Goal: Information Seeking & Learning: Learn about a topic

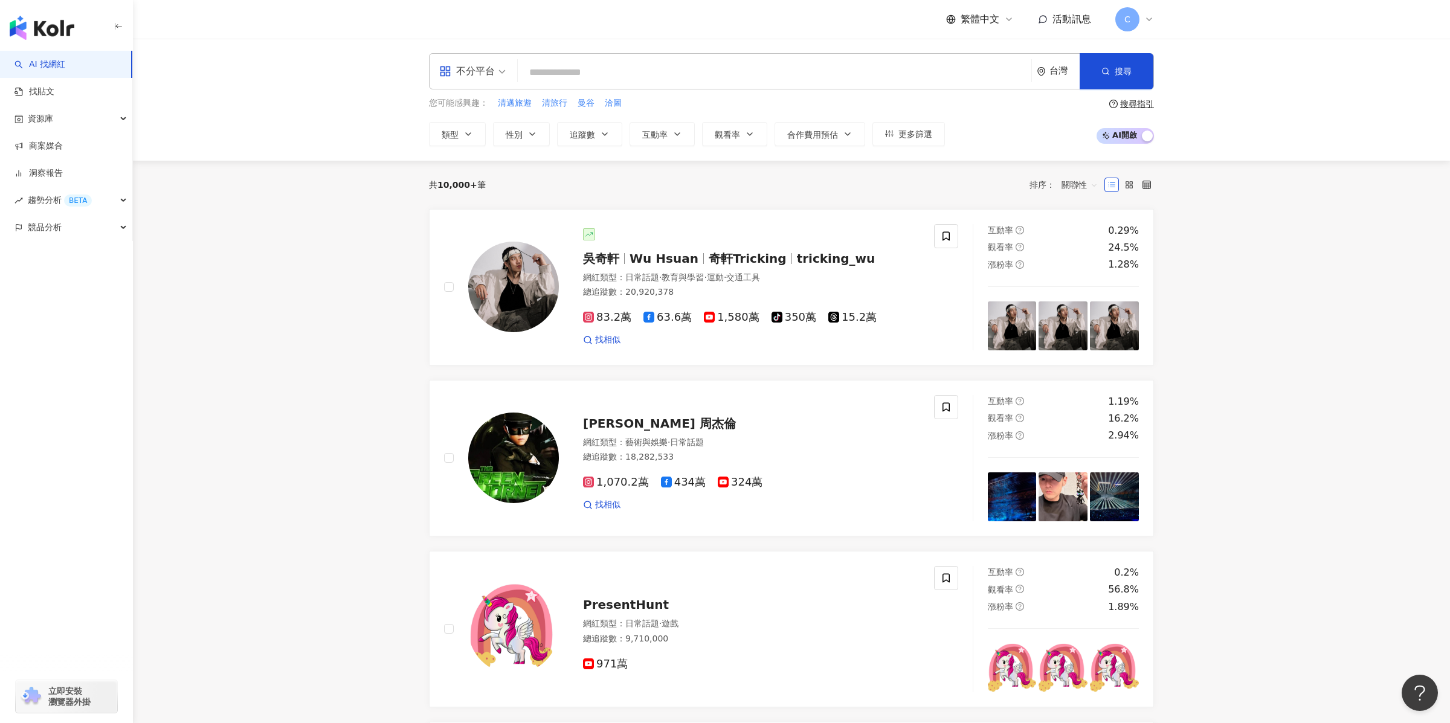
click at [480, 79] on div "不分平台" at bounding box center [467, 71] width 56 height 19
click at [54, 86] on link "找貼文" at bounding box center [35, 92] width 40 height 12
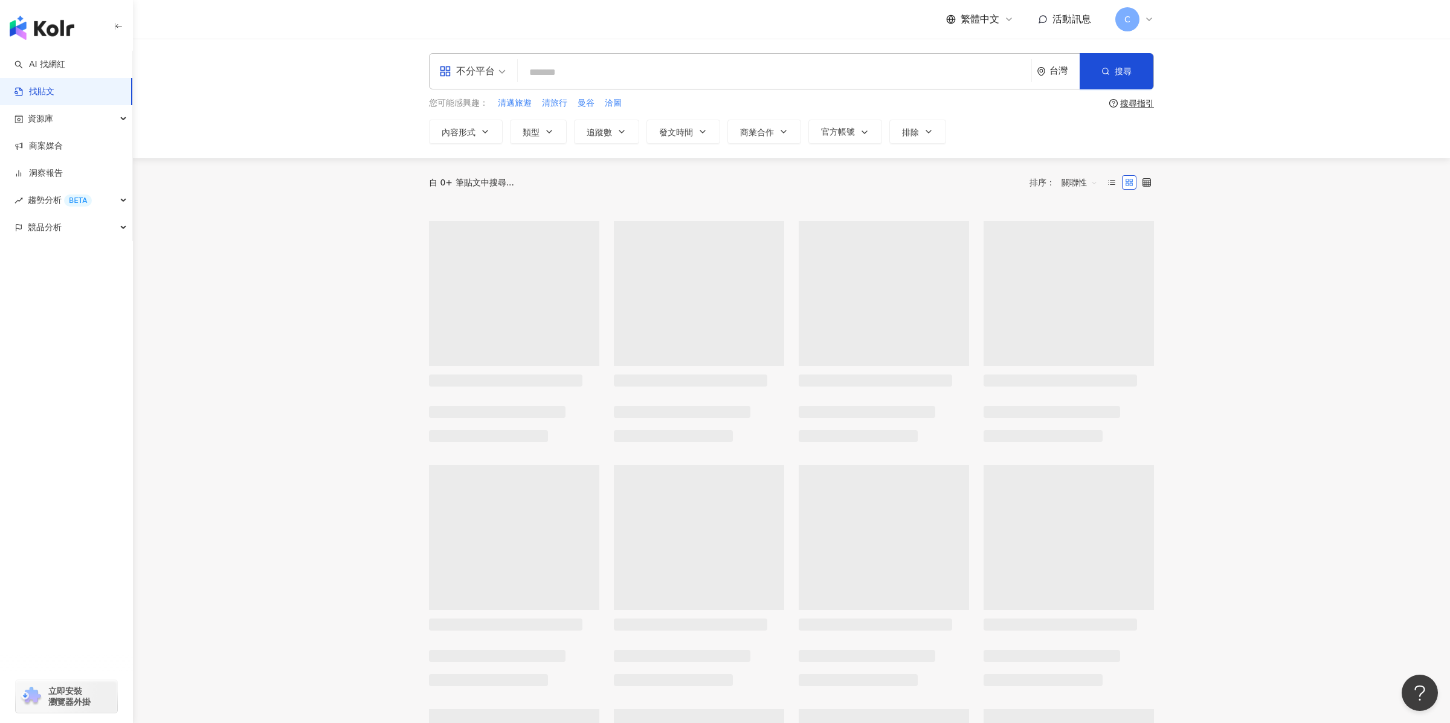
click at [1059, 68] on div "台灣" at bounding box center [1065, 71] width 30 height 10
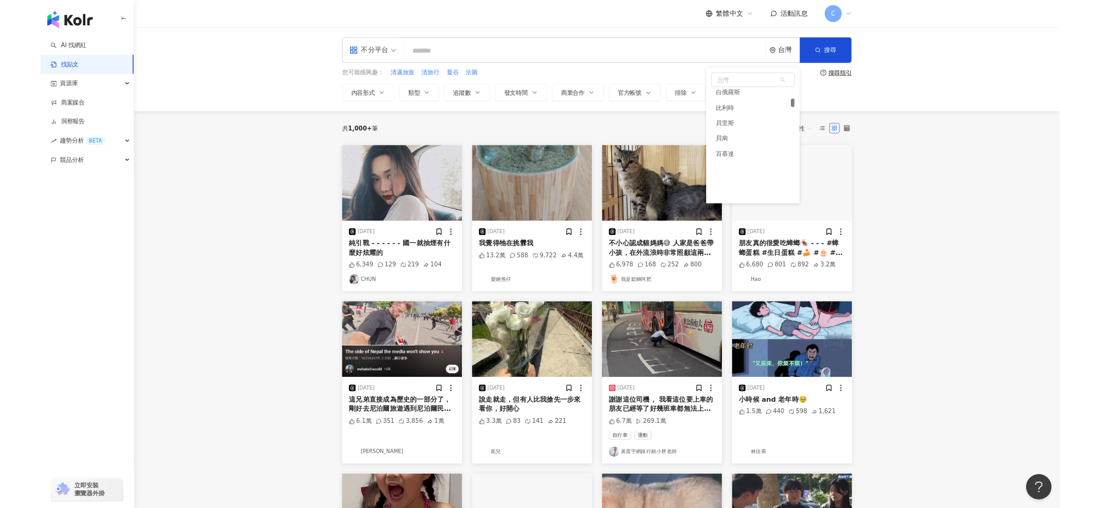
scroll to position [571, 0]
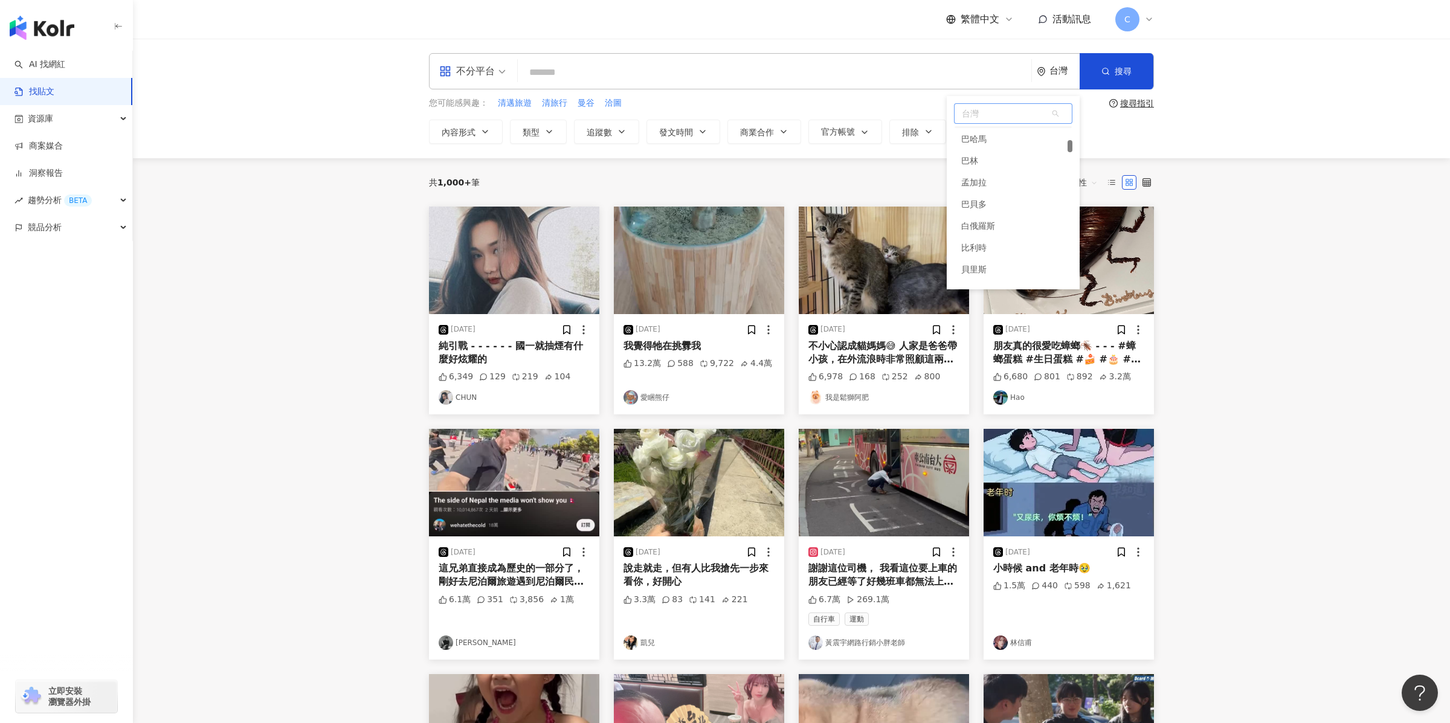
click at [981, 113] on span "台灣" at bounding box center [1013, 113] width 117 height 19
type input "*"
click at [982, 134] on div "美國" at bounding box center [1013, 137] width 118 height 22
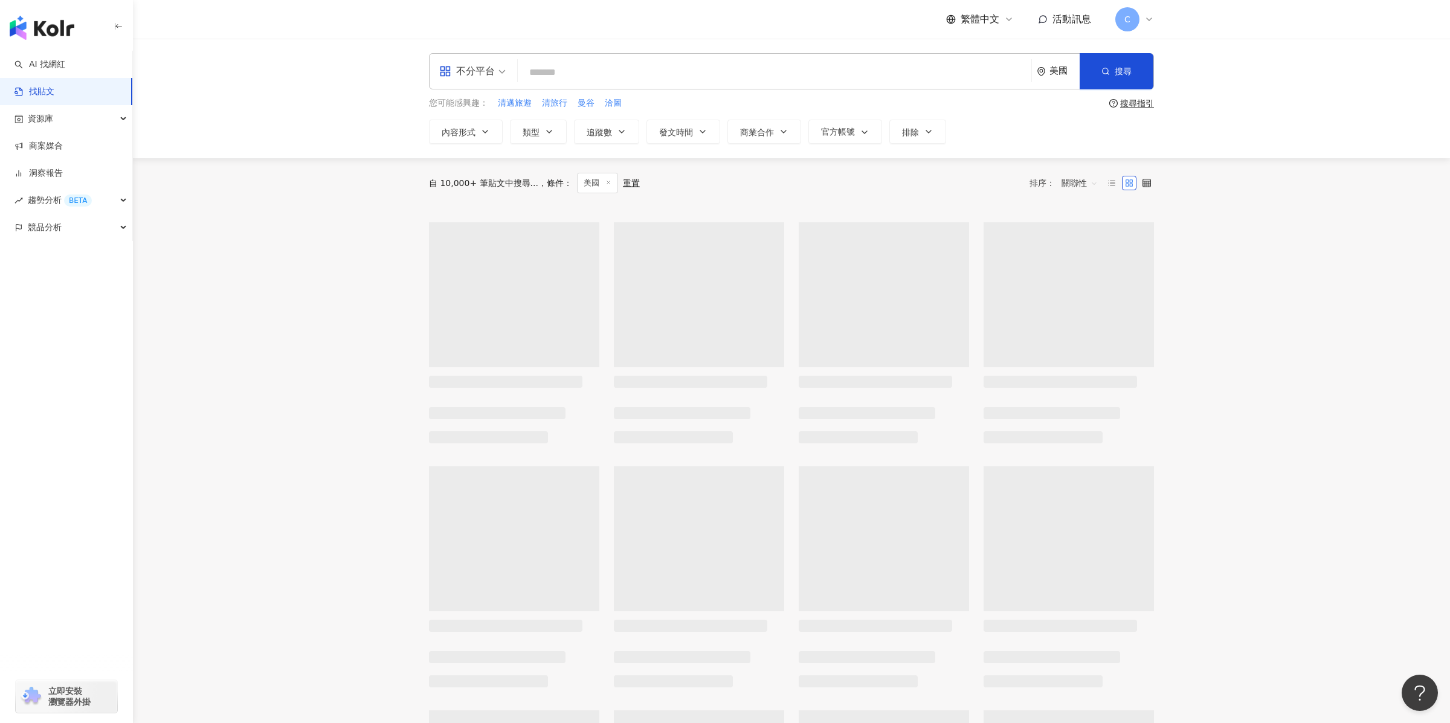
click at [680, 69] on input "search" at bounding box center [775, 72] width 504 height 26
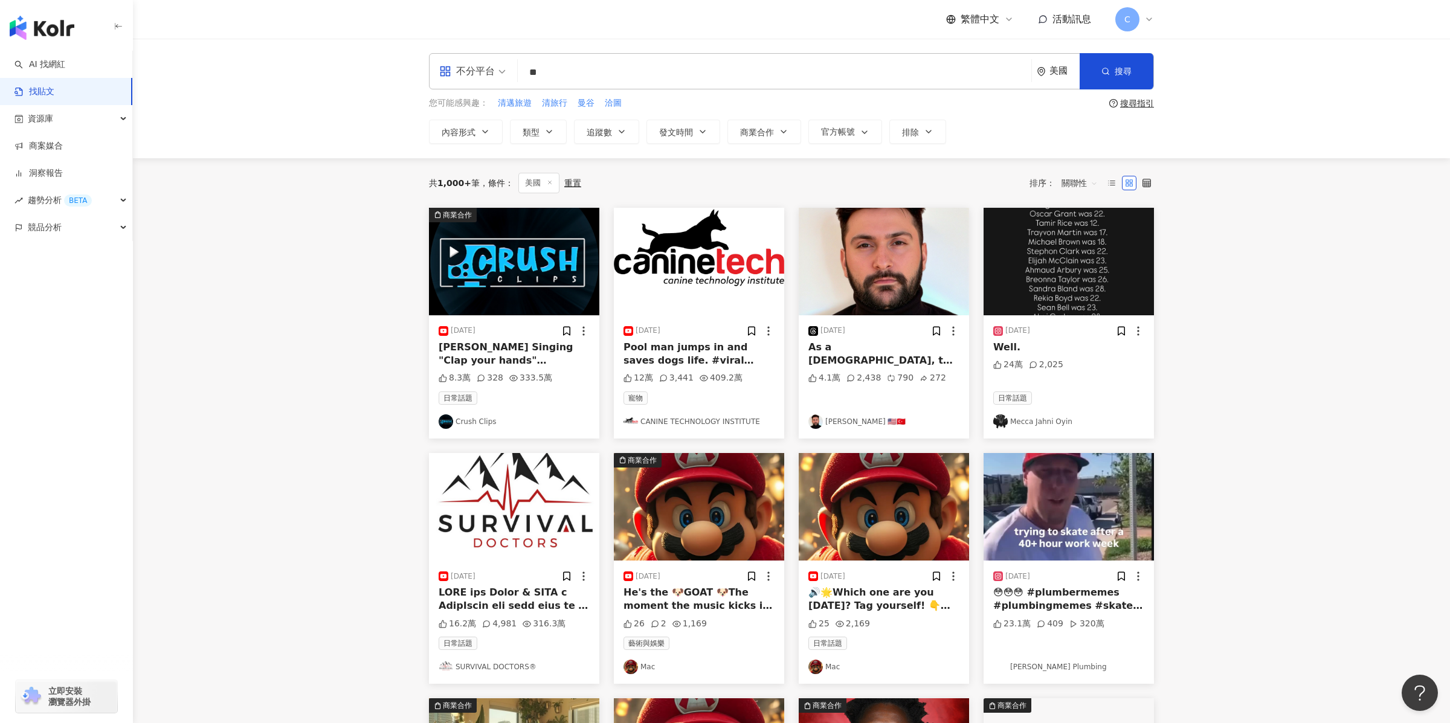
type input "*"
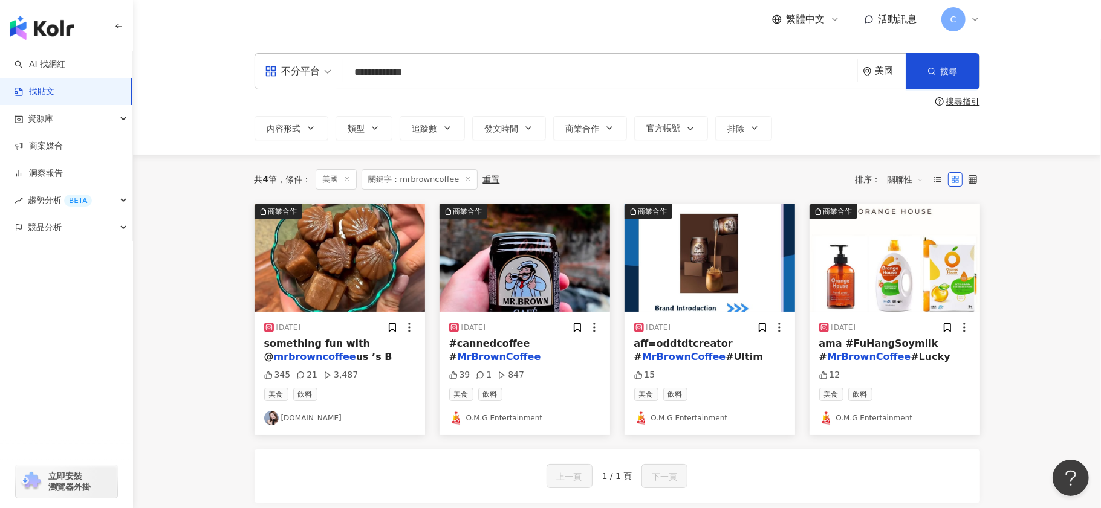
click at [500, 76] on input "**********" at bounding box center [600, 72] width 504 height 26
type input "*"
type input "******"
click at [952, 69] on span "搜尋" at bounding box center [948, 71] width 17 height 10
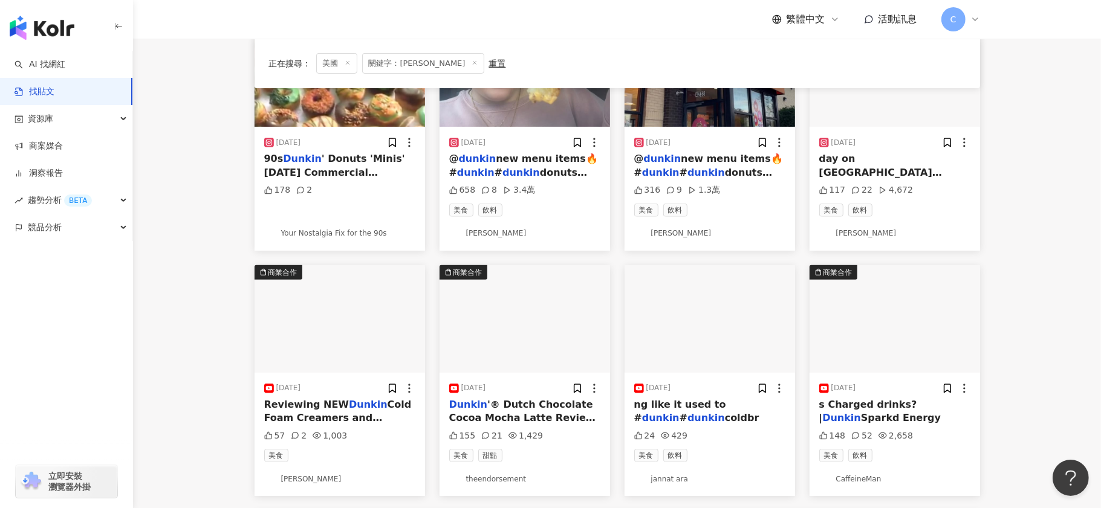
scroll to position [605, 0]
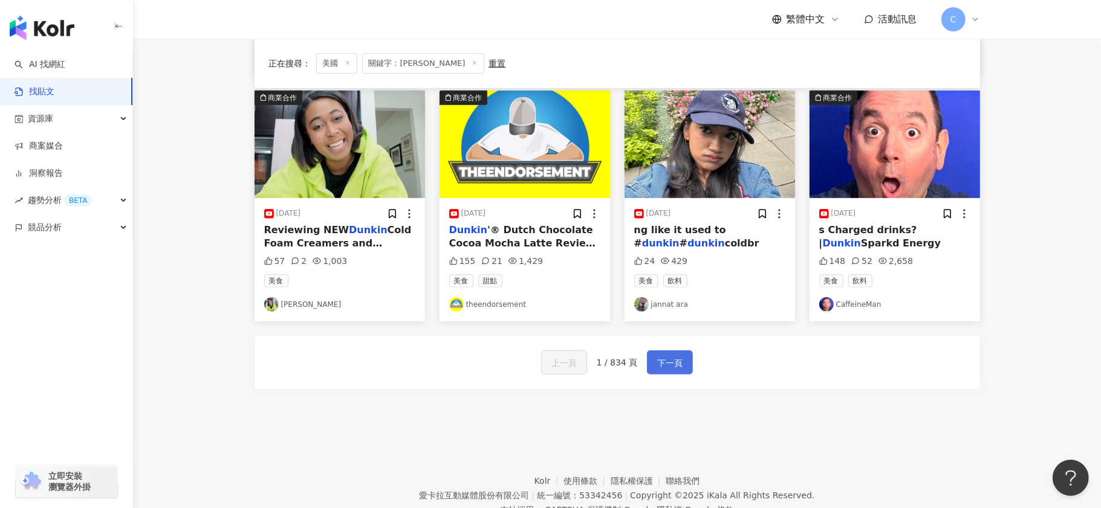
click at [676, 367] on span "下一頁" at bounding box center [669, 363] width 25 height 15
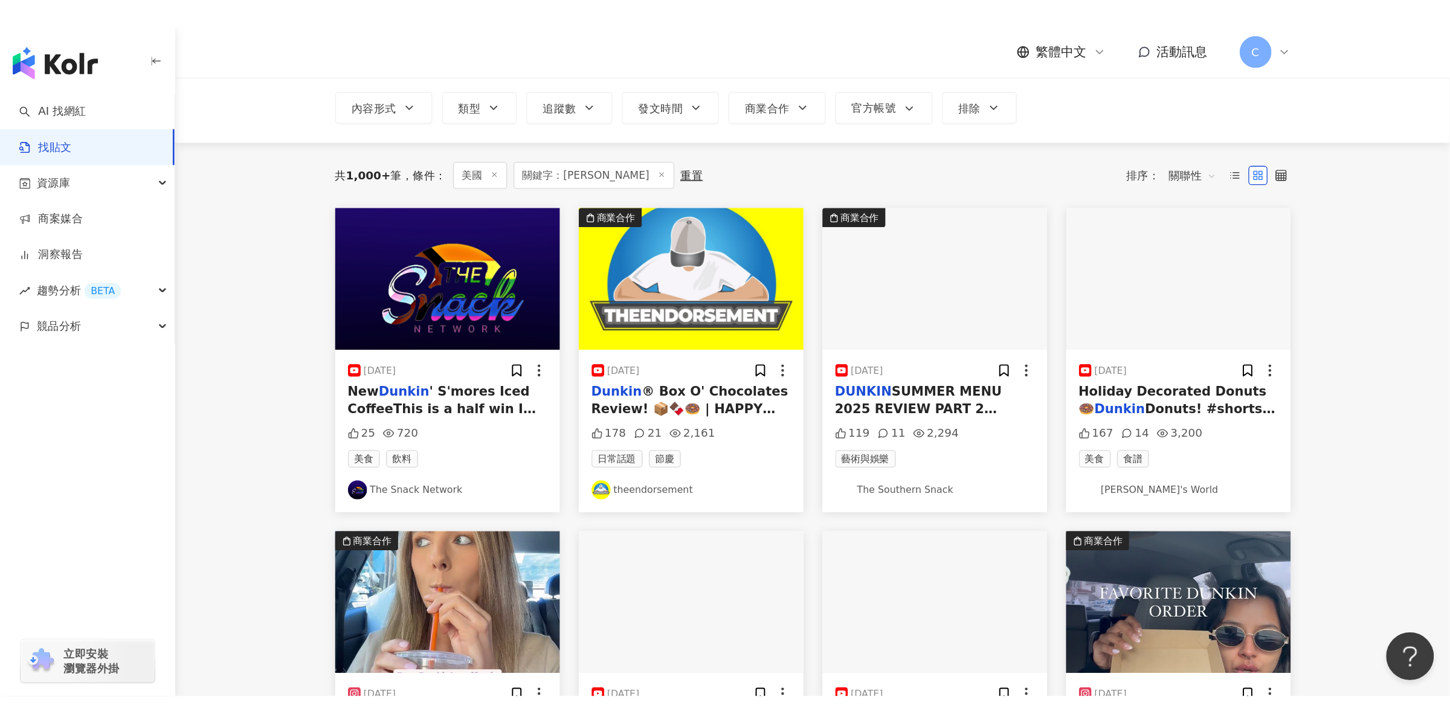
scroll to position [100, 0]
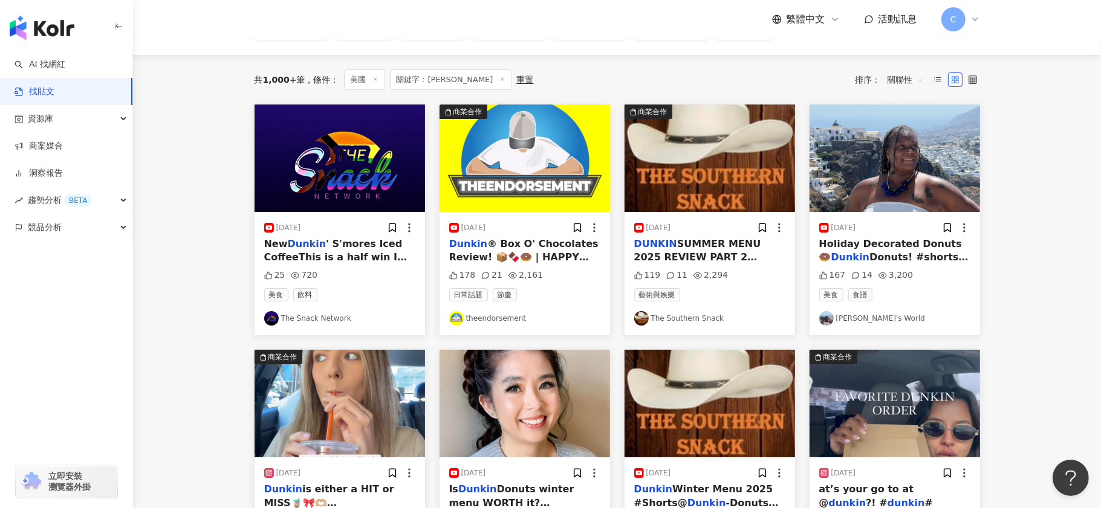
click at [382, 407] on img "button" at bounding box center [339, 404] width 170 height 108
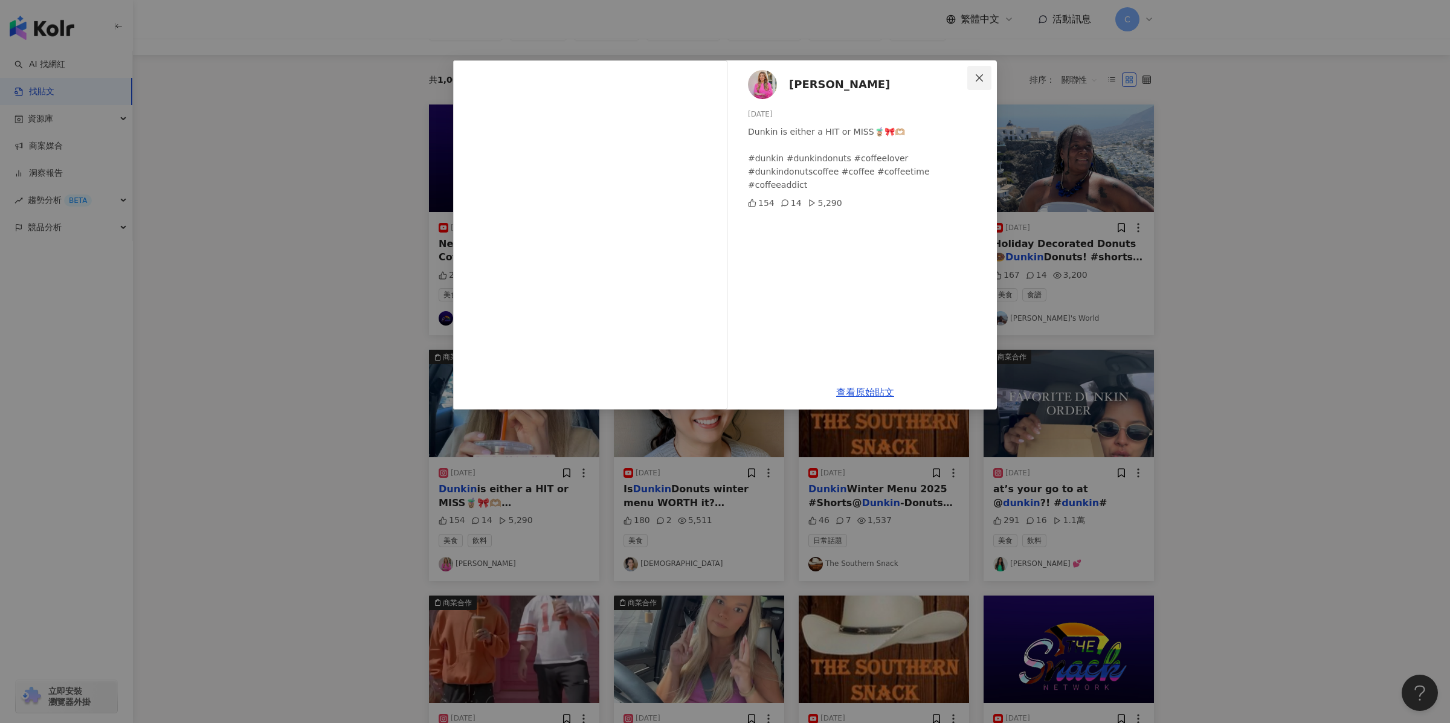
click at [978, 74] on icon "close" at bounding box center [980, 78] width 10 height 10
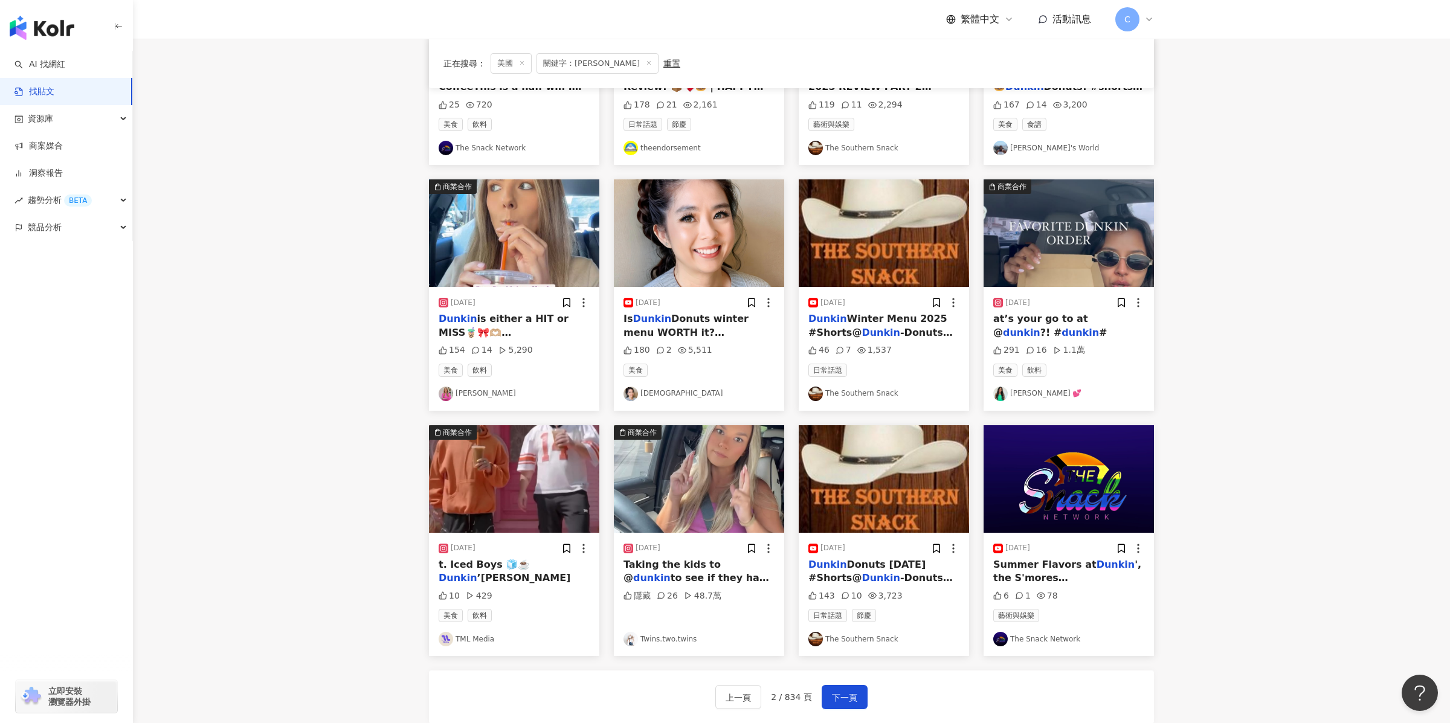
scroll to position [351, 0]
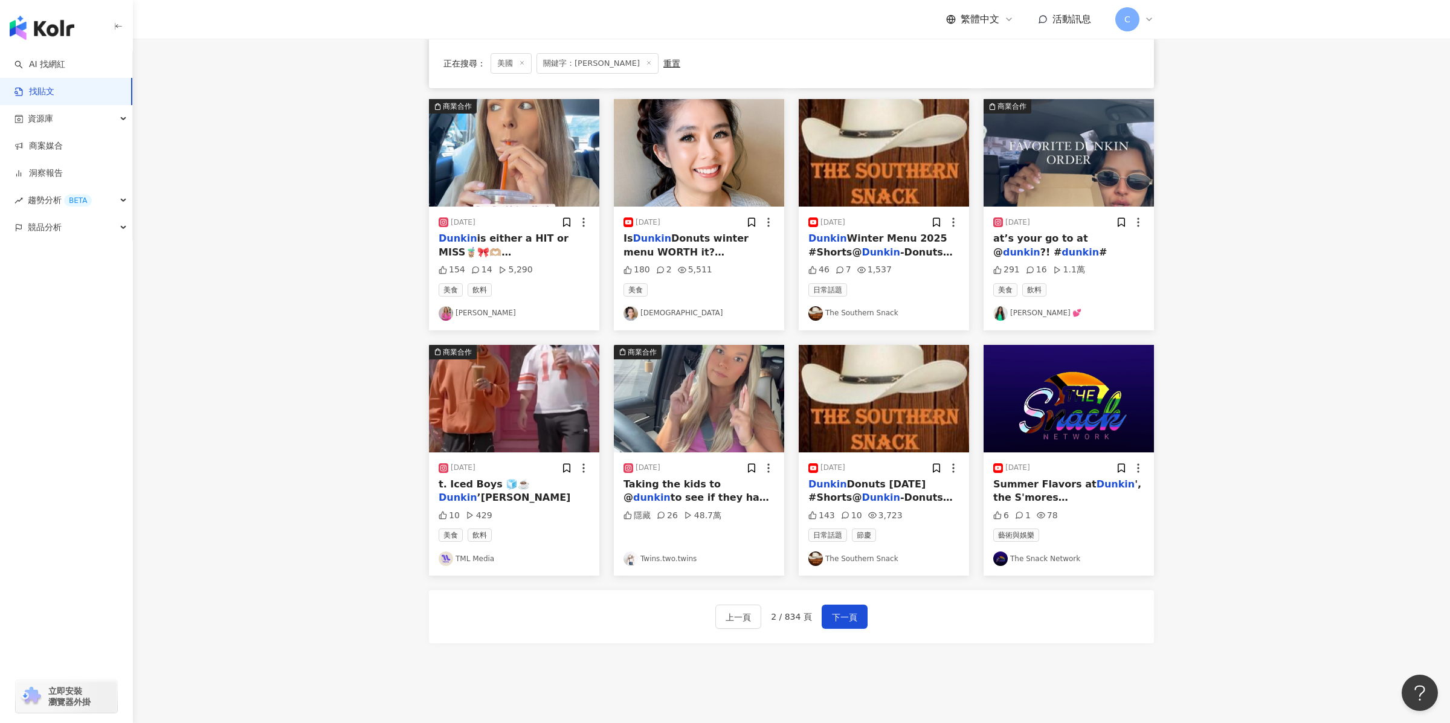
click at [743, 417] on img "button" at bounding box center [699, 399] width 170 height 108
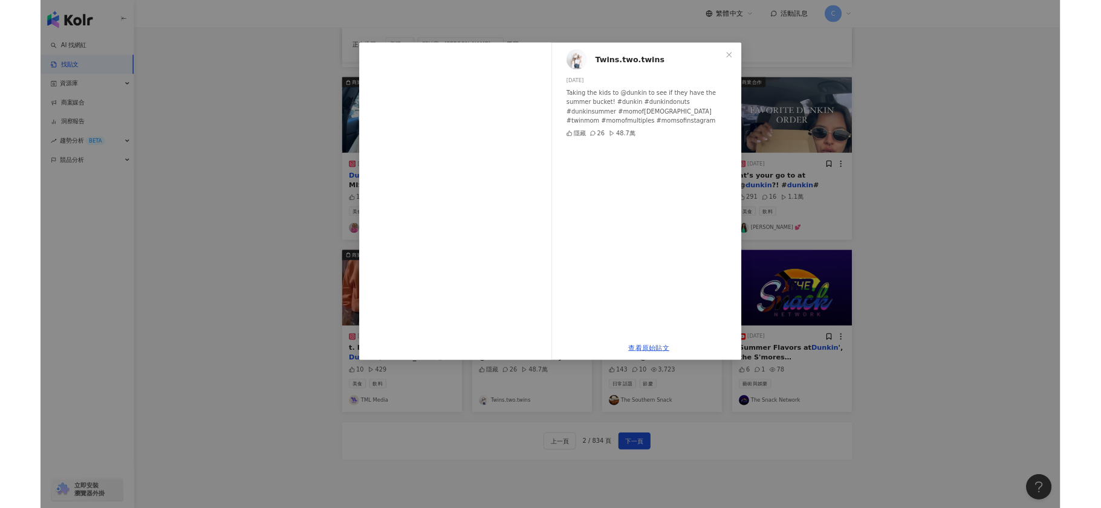
scroll to position [333, 0]
